Goal: Transaction & Acquisition: Purchase product/service

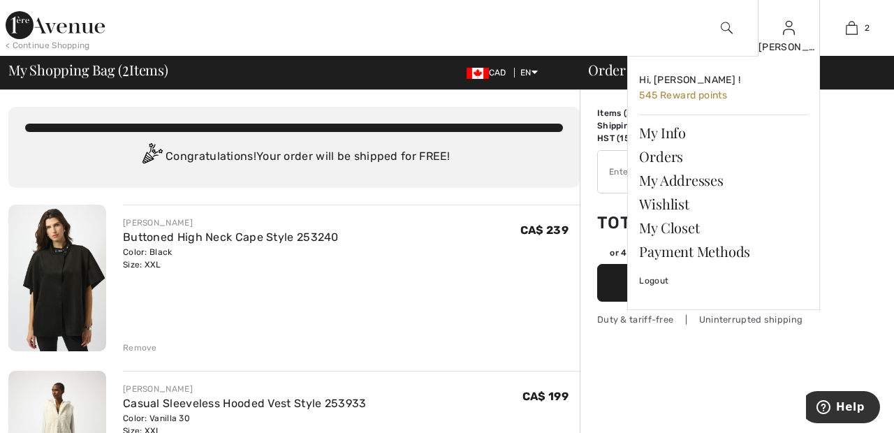
click at [790, 32] on img at bounding box center [789, 28] width 12 height 17
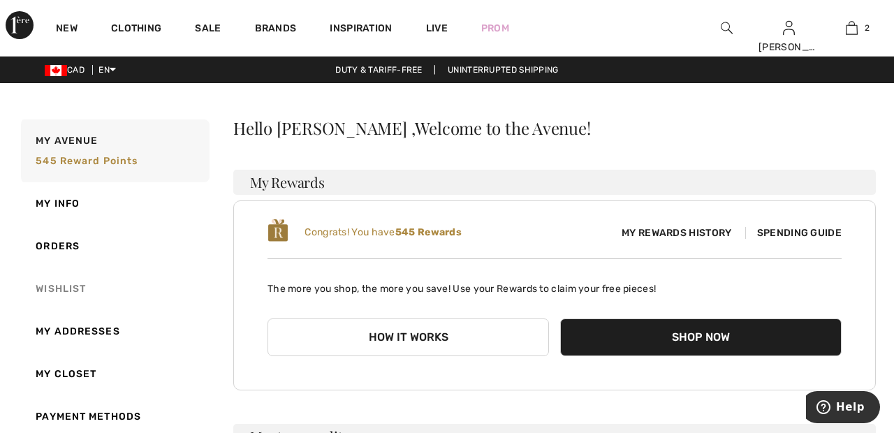
click at [71, 285] on link "Wishlist" at bounding box center [113, 288] width 191 height 43
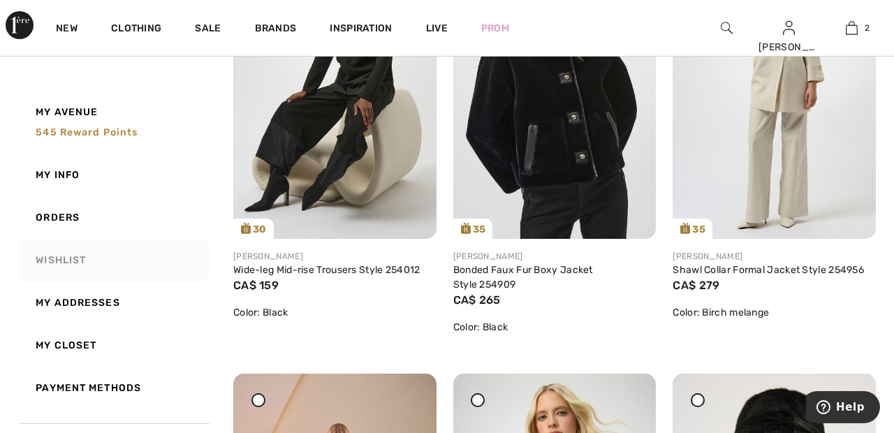
scroll to position [301, 0]
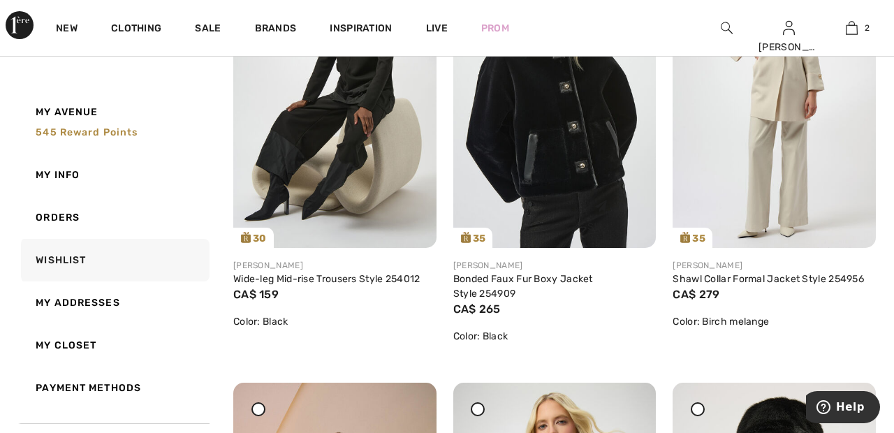
click at [591, 146] on img at bounding box center [554, 96] width 203 height 304
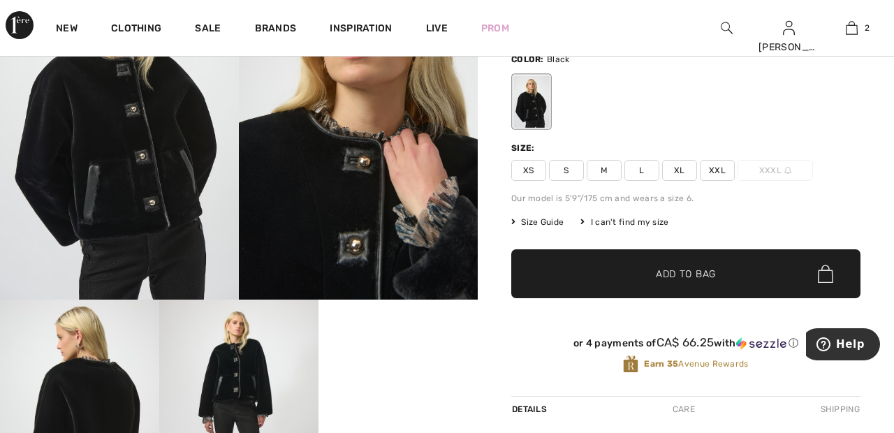
scroll to position [143, 0]
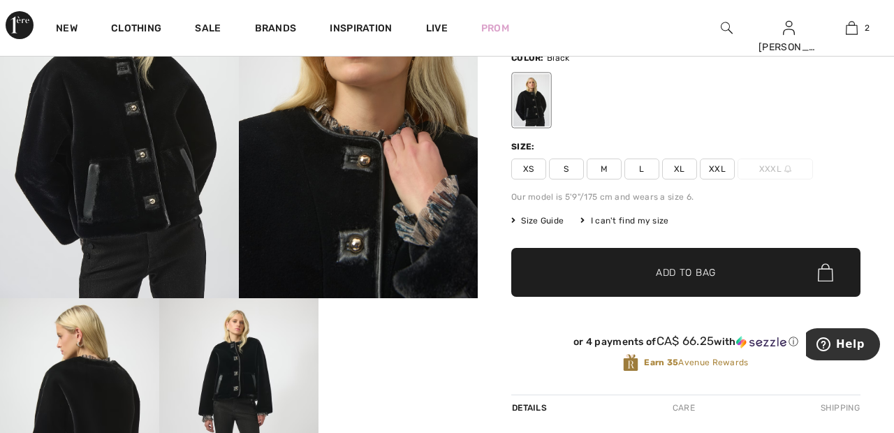
click at [721, 160] on span "XXL" at bounding box center [717, 169] width 35 height 21
click at [697, 269] on span "Add to Bag" at bounding box center [686, 272] width 60 height 15
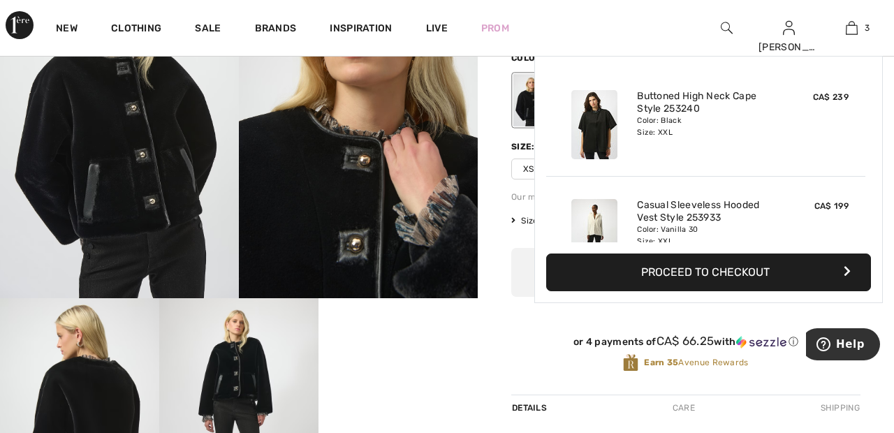
scroll to position [152, 0]
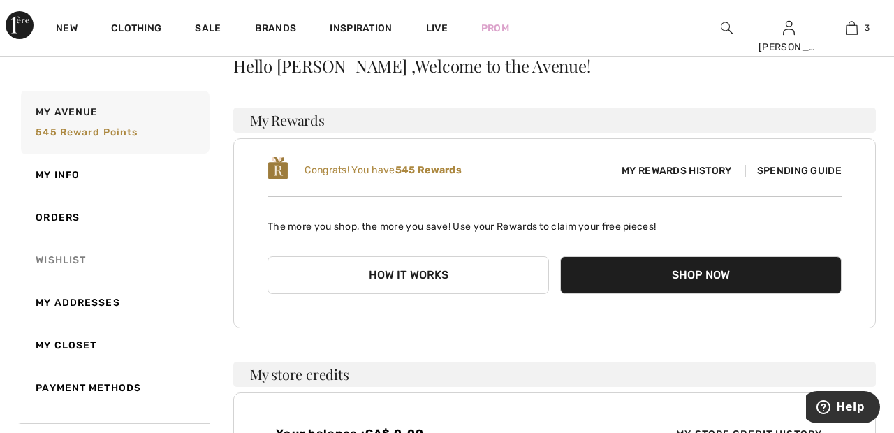
click at [50, 257] on link "Wishlist" at bounding box center [113, 260] width 191 height 43
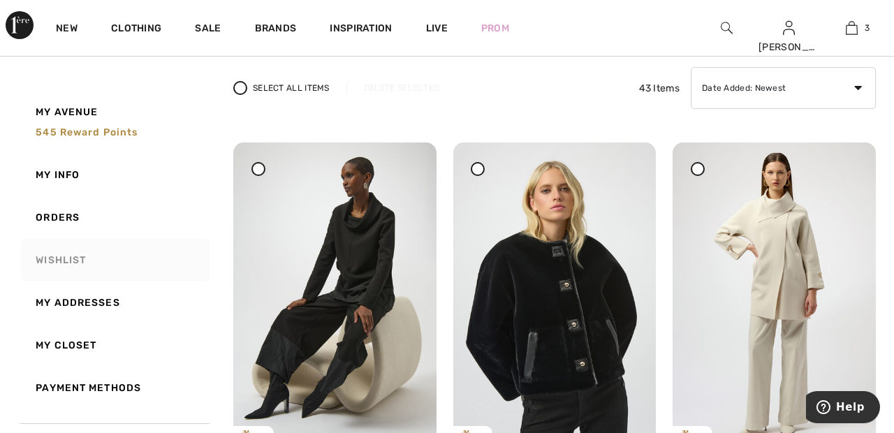
scroll to position [103, 0]
click at [812, 263] on img at bounding box center [774, 294] width 203 height 304
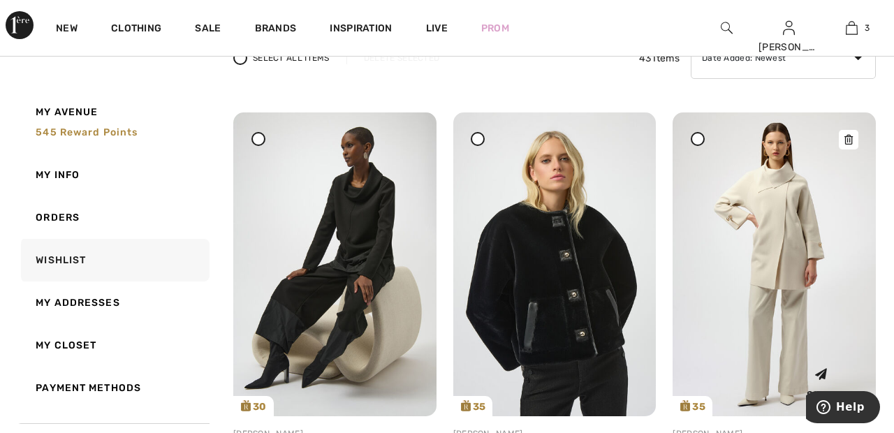
scroll to position [170, 0]
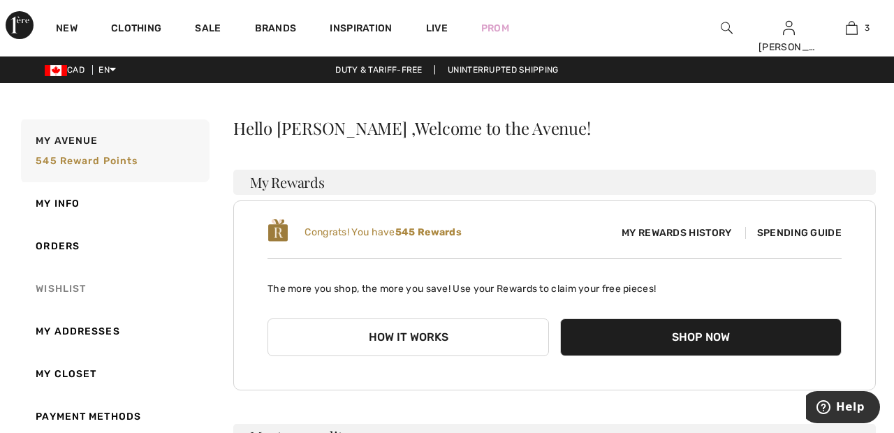
click at [53, 284] on link "Wishlist" at bounding box center [113, 288] width 191 height 43
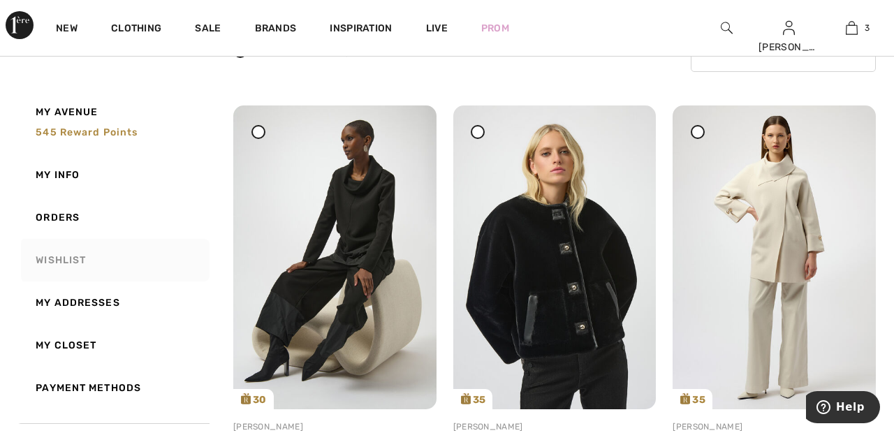
scroll to position [141, 0]
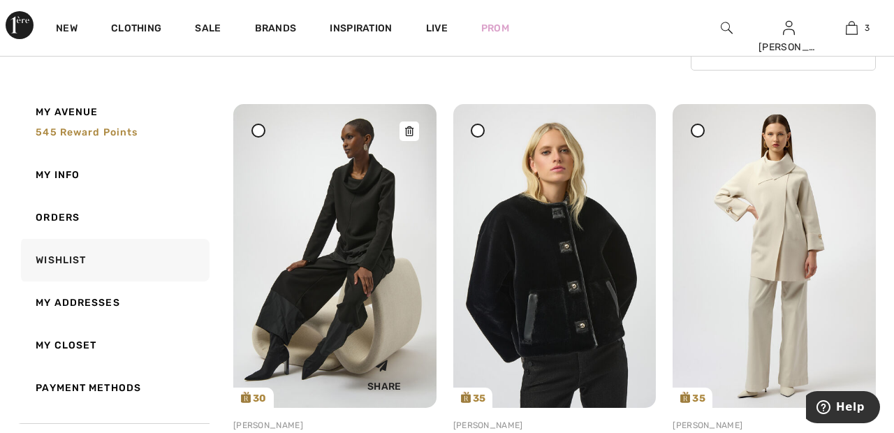
click at [346, 272] on img at bounding box center [334, 256] width 203 height 304
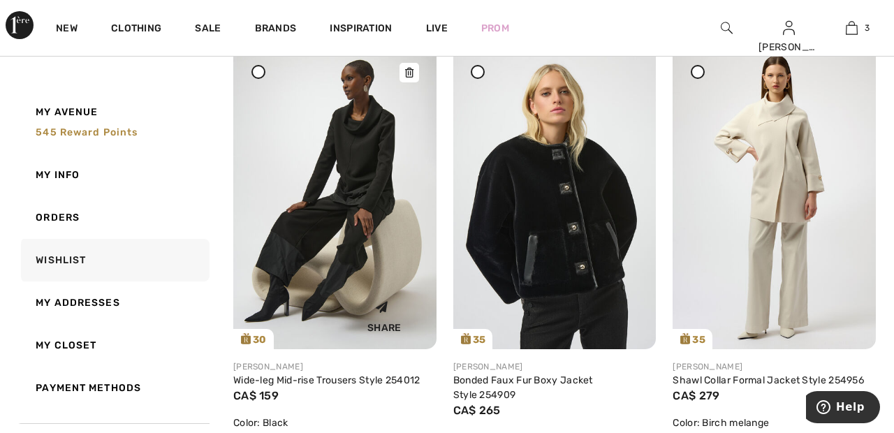
scroll to position [208, 0]
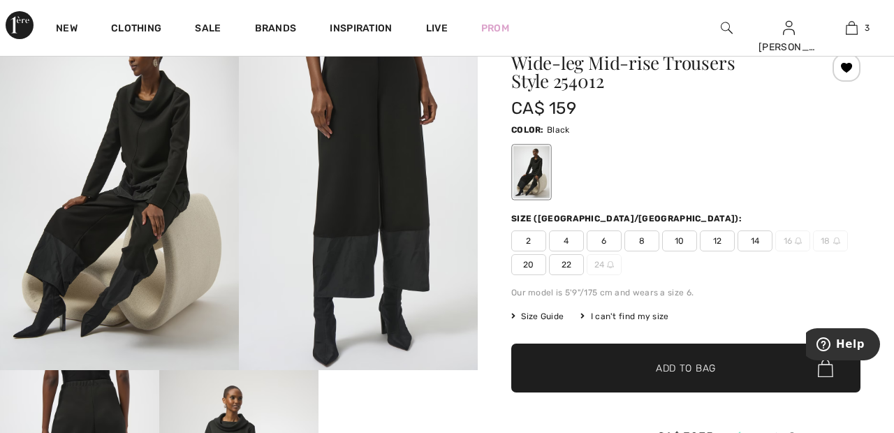
click at [578, 251] on div "2 4 6 8 10 12 14 16 18 20 22 24" at bounding box center [685, 252] width 349 height 45
click at [569, 261] on span "22" at bounding box center [566, 264] width 35 height 21
click at [622, 372] on span "✔ Added to Bag Add to Bag" at bounding box center [685, 368] width 349 height 49
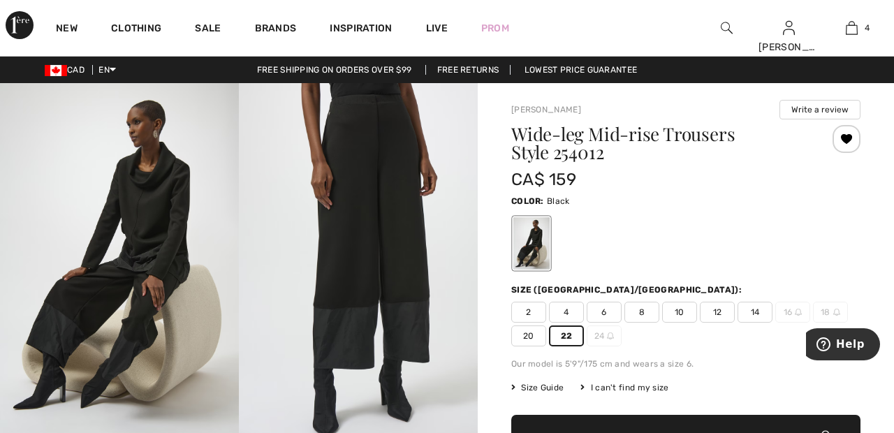
click at [3, 365] on img at bounding box center [119, 262] width 239 height 358
click at [3, 432] on div at bounding box center [2, 433] width 5 height 0
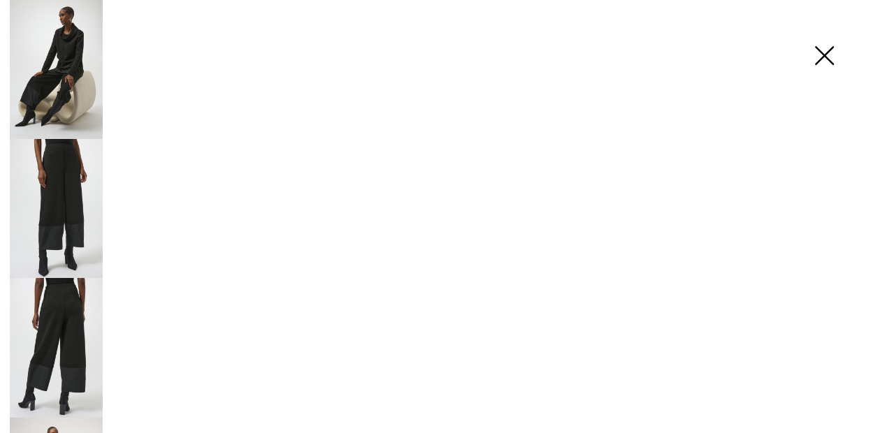
click at [3, 365] on div at bounding box center [2, 216] width 5 height 433
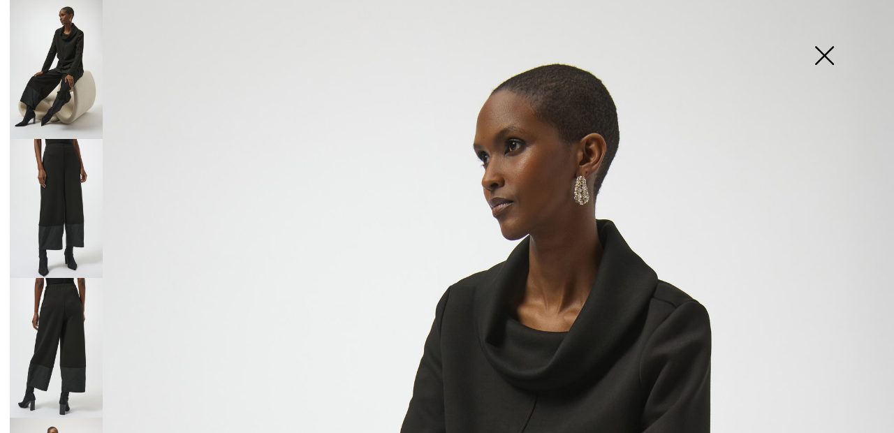
click at [3, 364] on div at bounding box center [2, 216] width 5 height 433
click at [828, 48] on img at bounding box center [824, 57] width 70 height 72
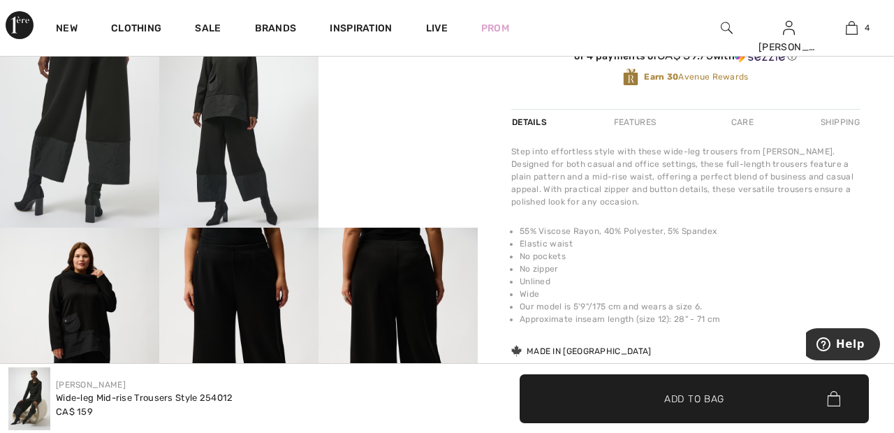
scroll to position [457, 0]
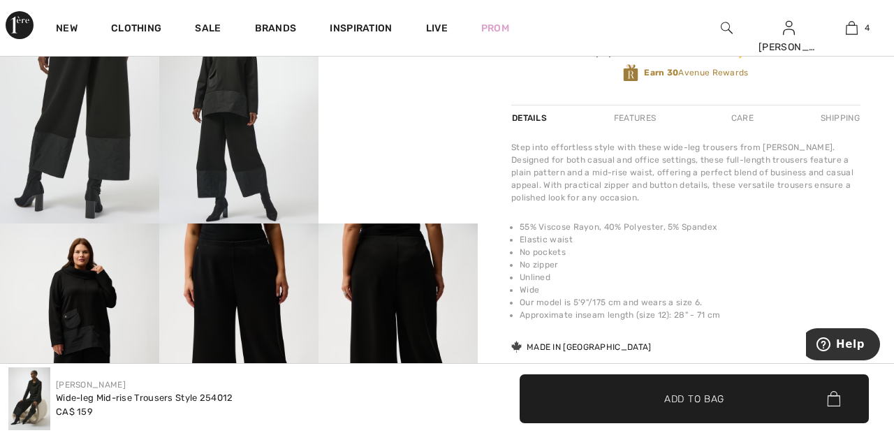
click at [91, 312] on img at bounding box center [79, 342] width 159 height 239
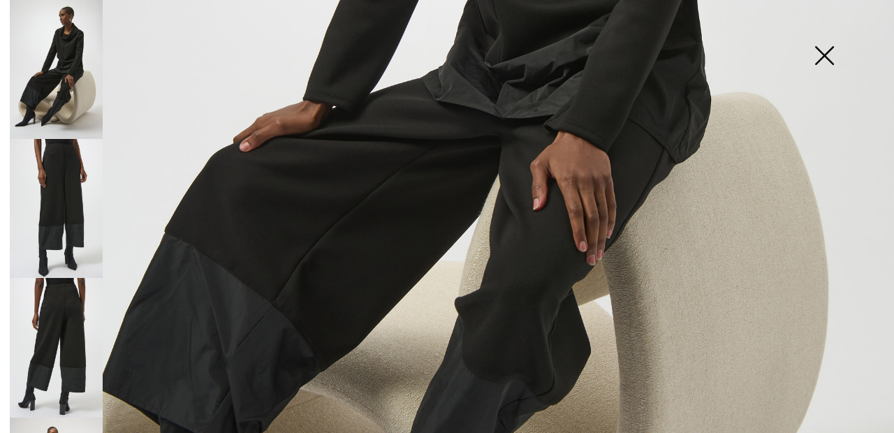
scroll to position [589, 0]
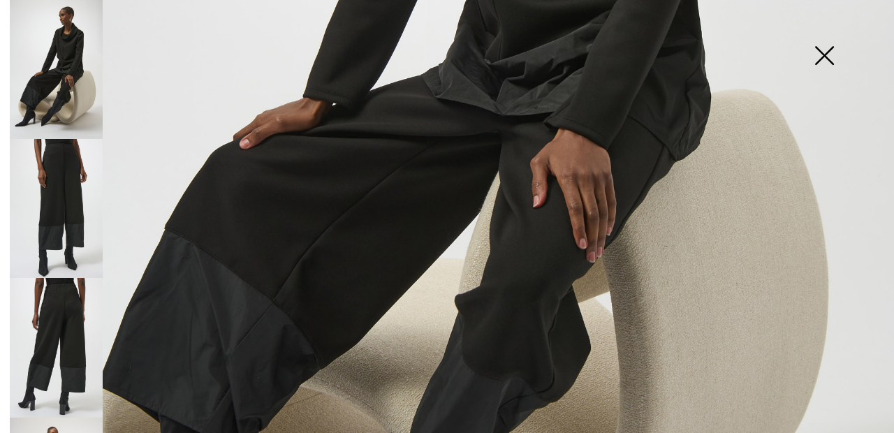
click at [75, 184] on img at bounding box center [56, 208] width 93 height 139
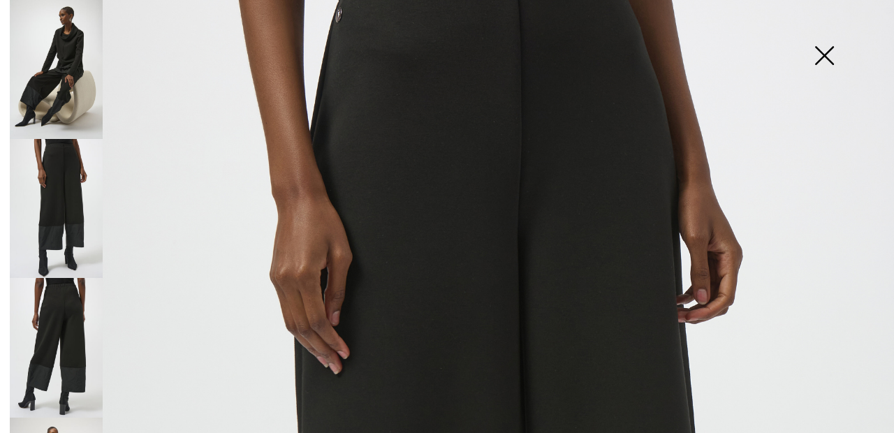
scroll to position [99, 0]
click at [82, 307] on img at bounding box center [56, 347] width 93 height 139
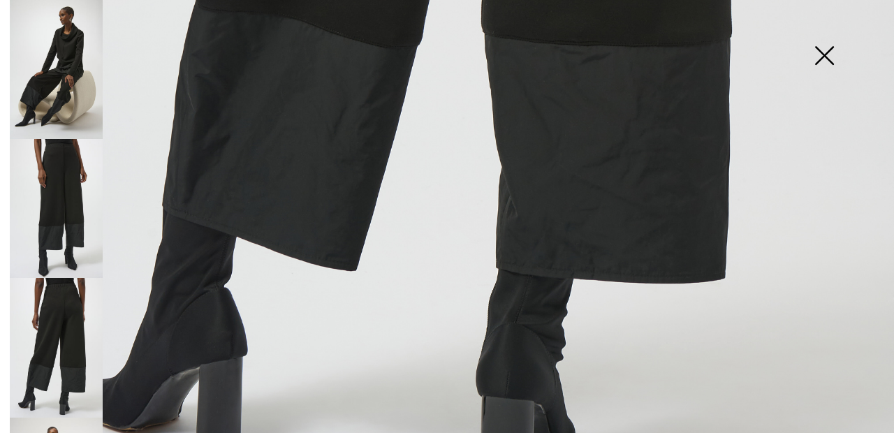
scroll to position [840, 0]
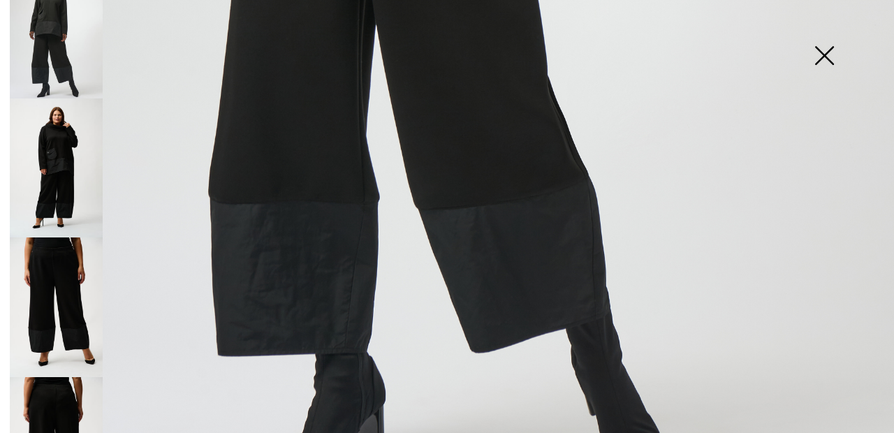
scroll to position [457, 0]
click at [75, 129] on img at bounding box center [56, 169] width 93 height 140
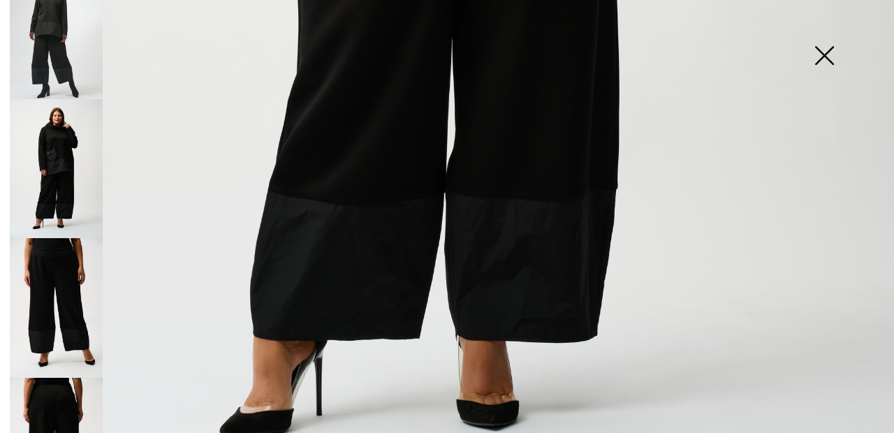
scroll to position [841, 0]
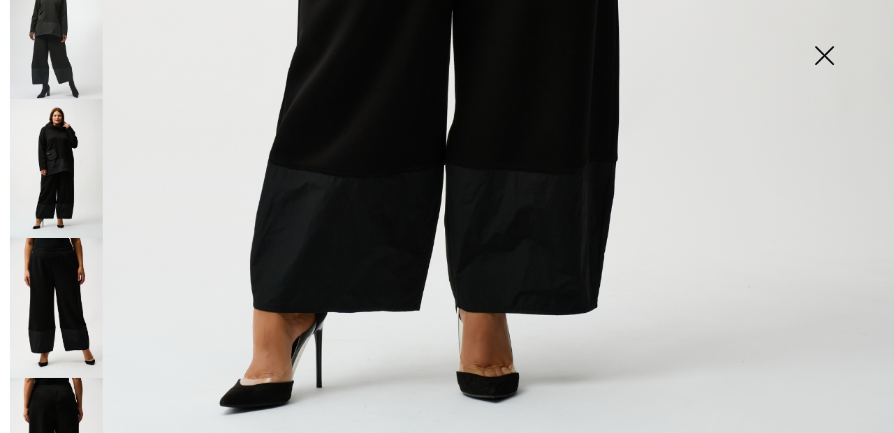
click at [824, 57] on img at bounding box center [824, 57] width 70 height 72
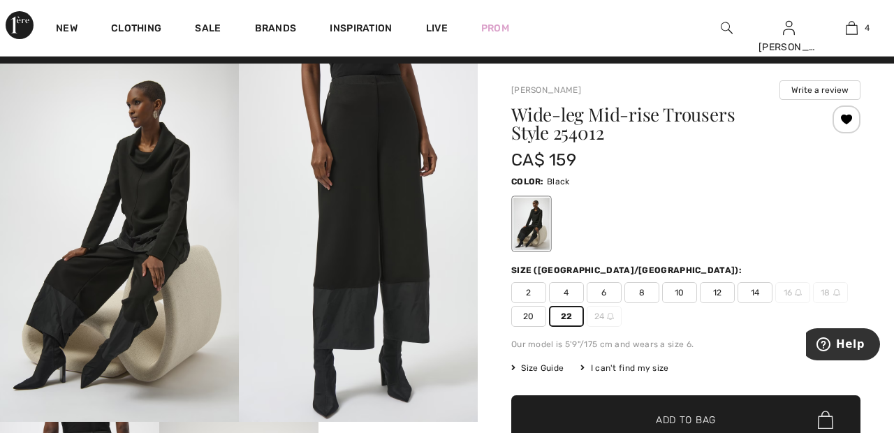
scroll to position [0, 0]
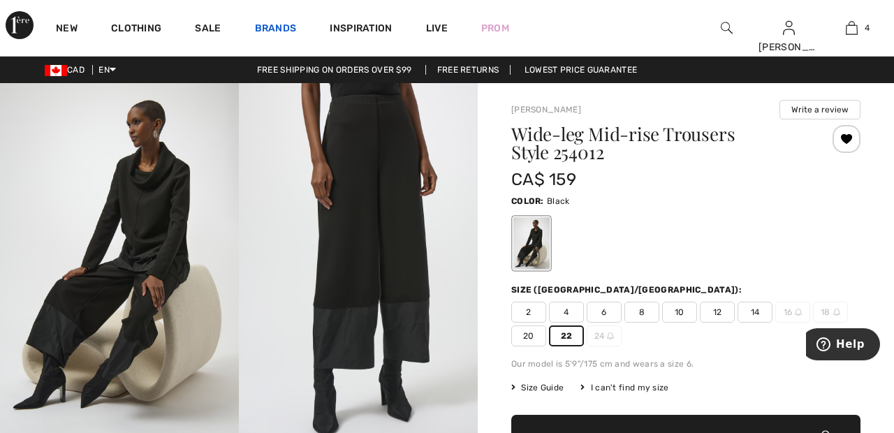
click at [266, 24] on link "Brands" at bounding box center [276, 29] width 42 height 15
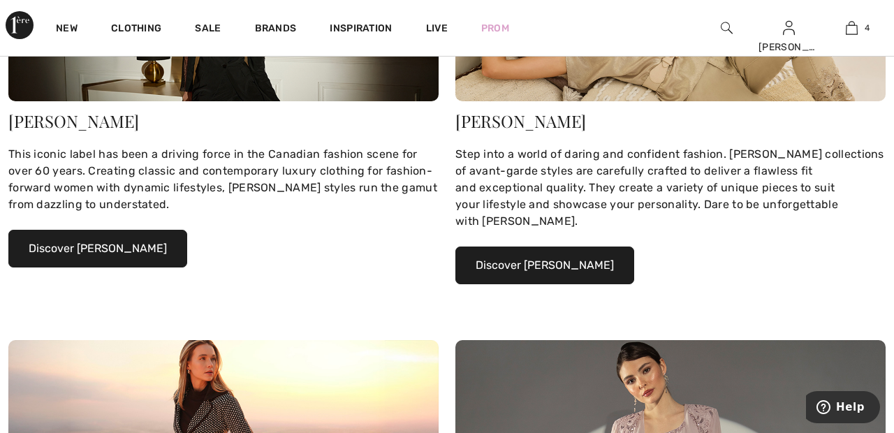
scroll to position [295, 0]
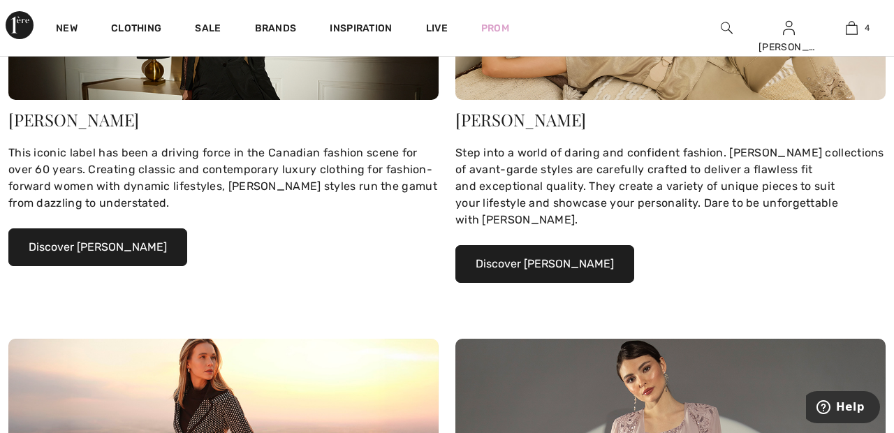
click at [121, 244] on button "Discover Joseph Ribkoff" at bounding box center [97, 247] width 179 height 38
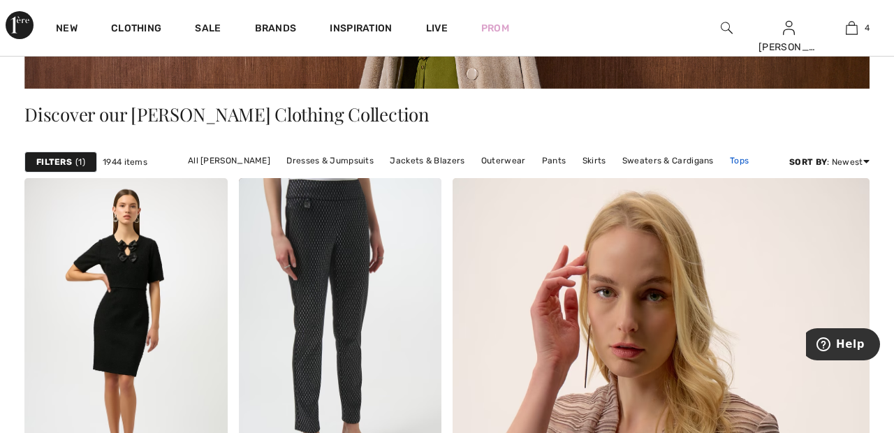
click at [742, 159] on link "Tops" at bounding box center [739, 161] width 33 height 18
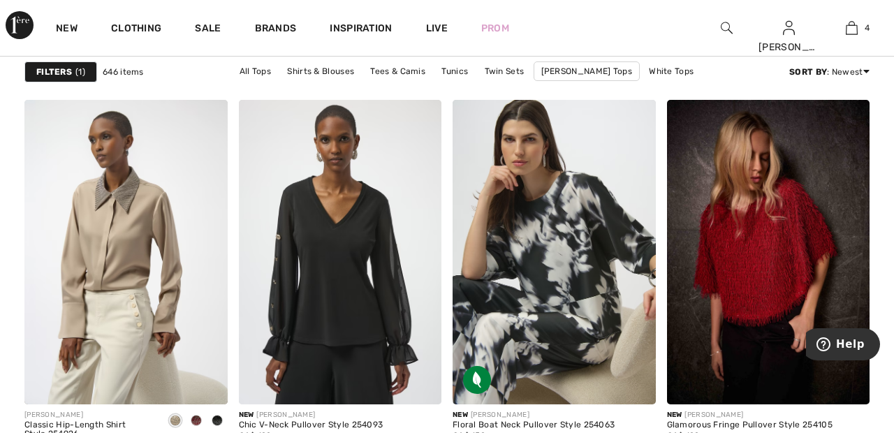
scroll to position [5133, 0]
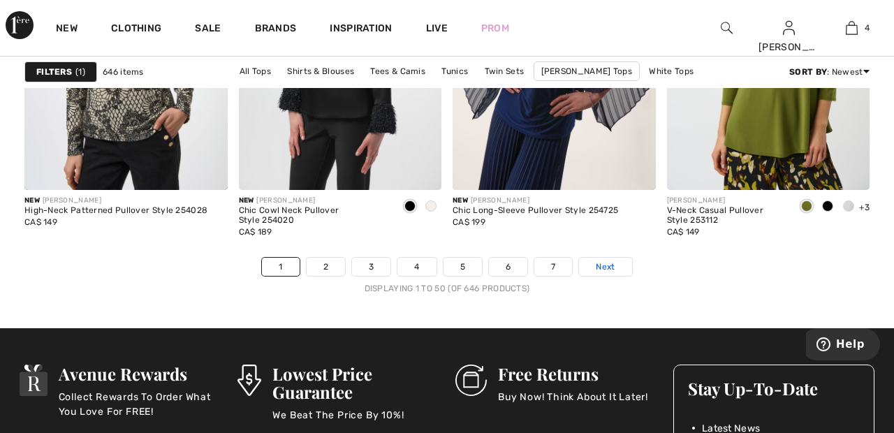
click at [617, 260] on link "Next" at bounding box center [605, 267] width 52 height 18
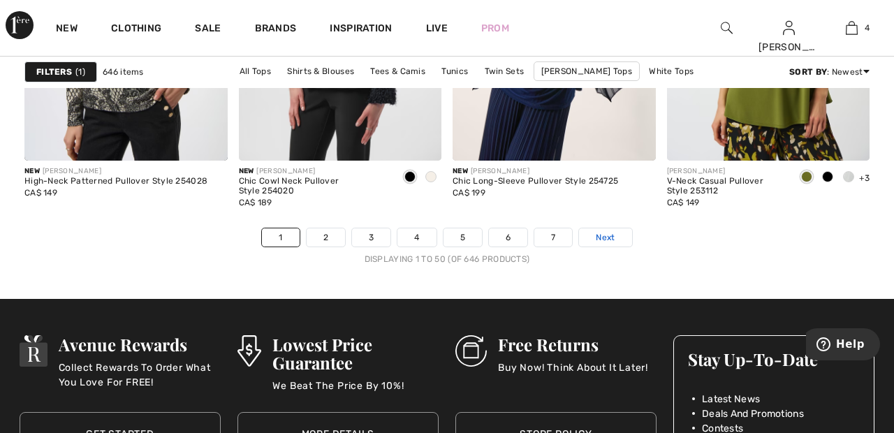
scroll to position [5795, 0]
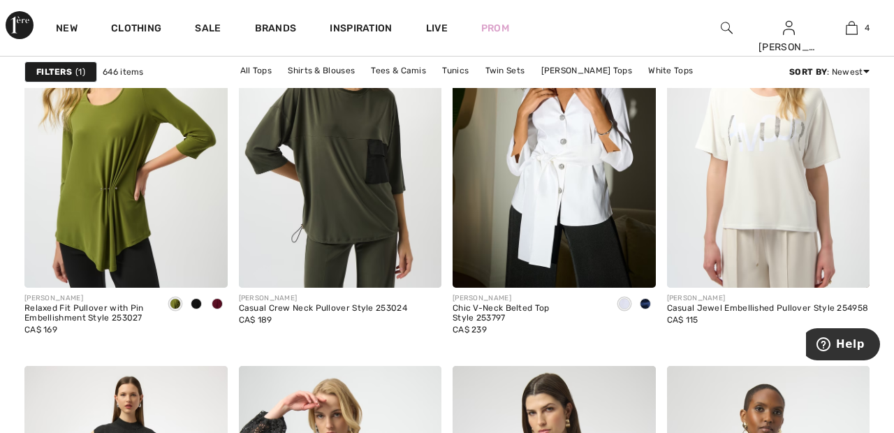
scroll to position [1914, 0]
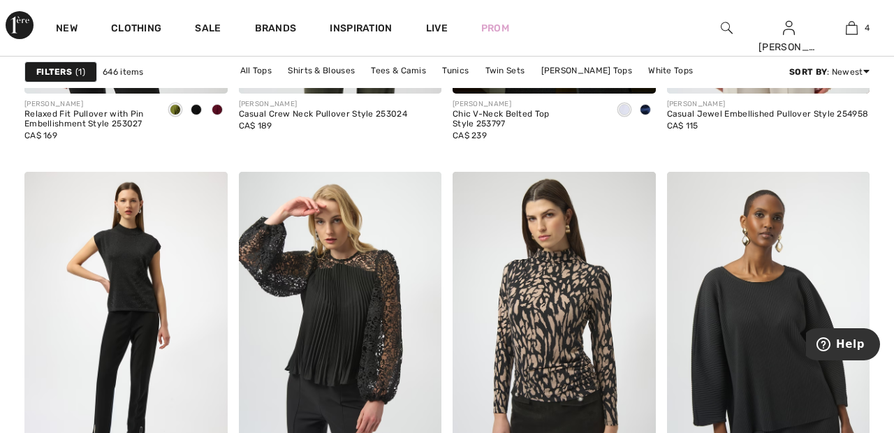
scroll to position [2101, 0]
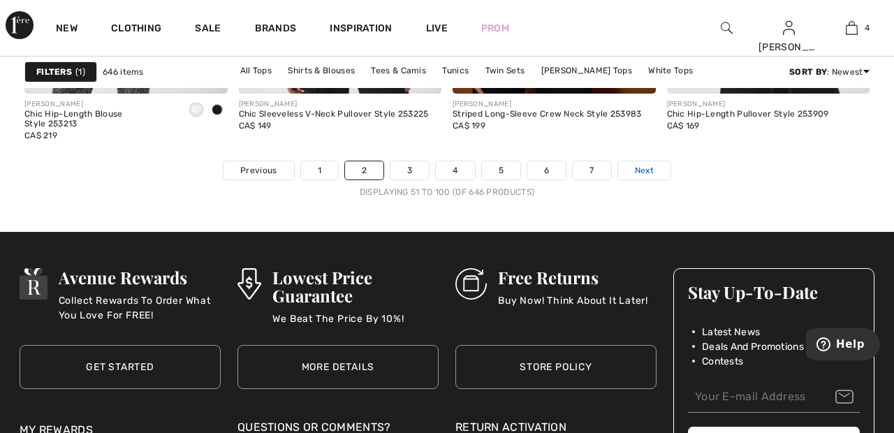
click at [651, 166] on span "Next" at bounding box center [644, 170] width 19 height 13
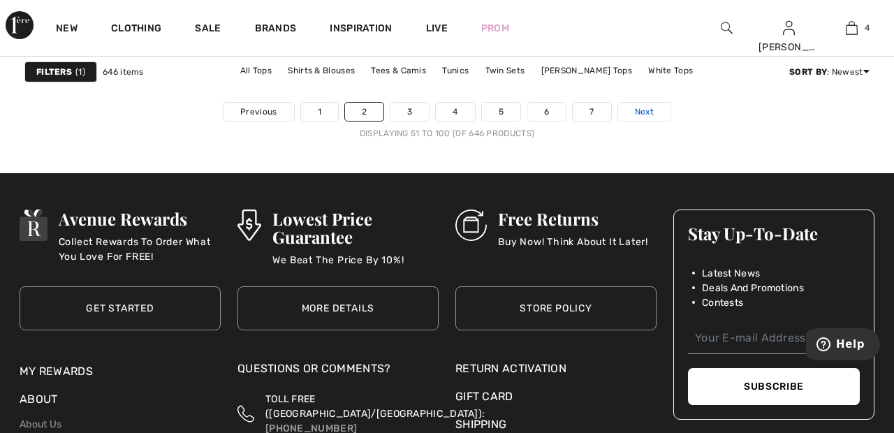
scroll to position [5891, 0]
